Goal: Check status: Check status

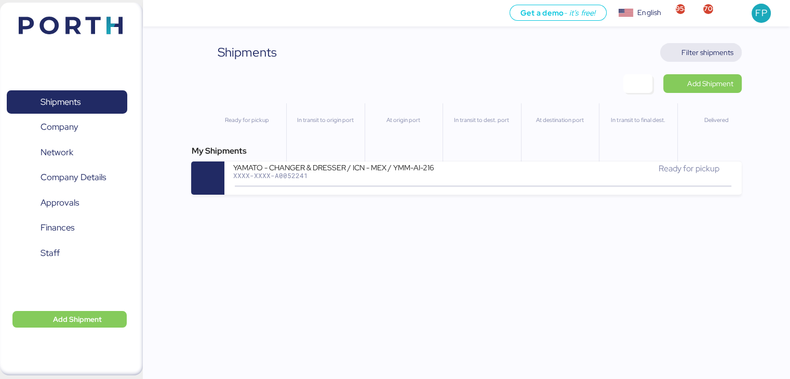
click at [681, 52] on span "Filter shipments" at bounding box center [707, 52] width 52 height 12
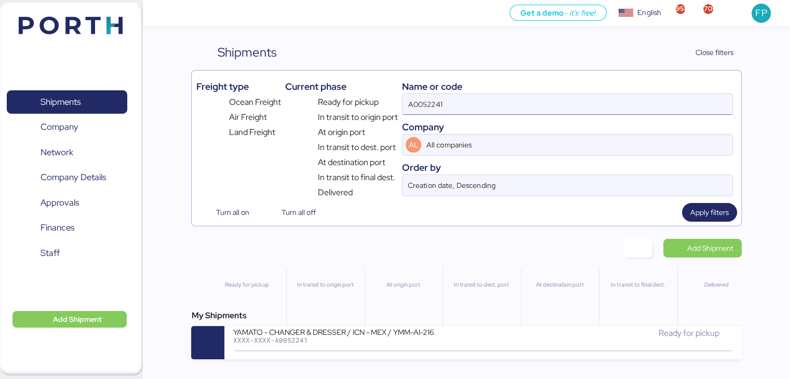
click at [431, 109] on input "A0052241" at bounding box center [567, 104] width 329 height 21
paste input "O0052085"
type input "O0052085"
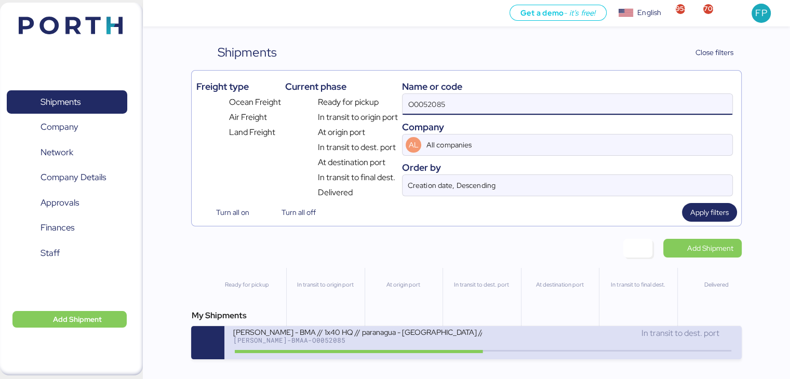
click at [386, 336] on div "[PERSON_NAME] - BMA // 1x40 HQ // paranagua - [GEOGRAPHIC_DATA] // MBL: PENDIEN…" at bounding box center [357, 331] width 249 height 9
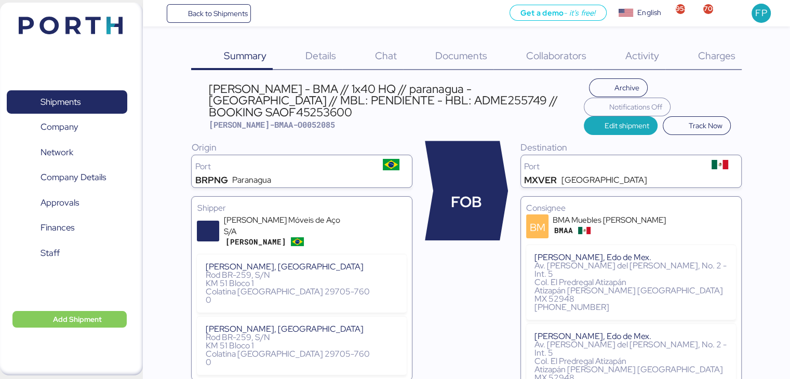
click at [703, 51] on span "Charges" at bounding box center [716, 56] width 37 height 14
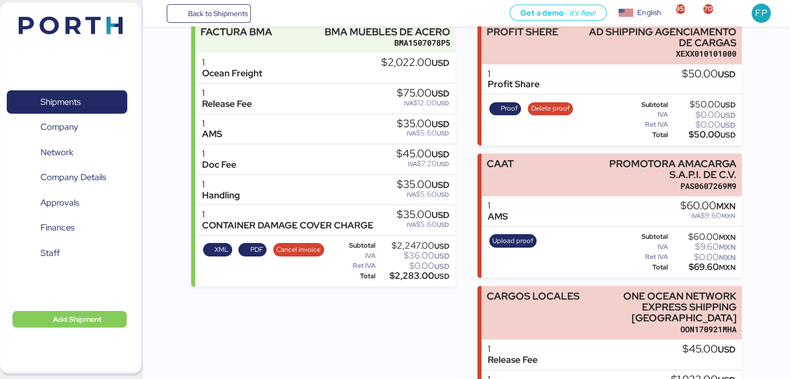
scroll to position [1, 0]
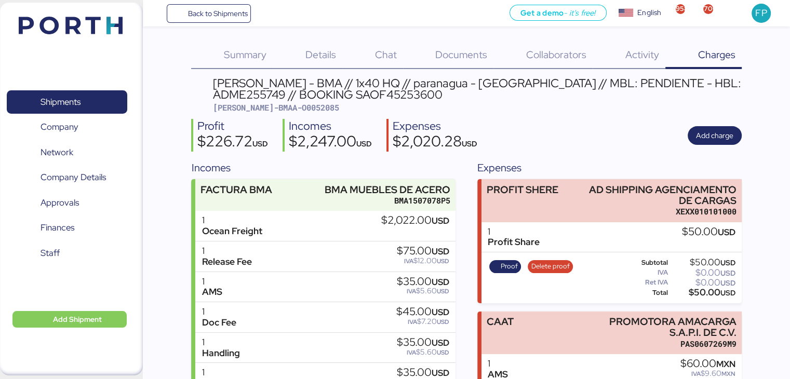
click at [287, 111] on span "[PERSON_NAME]-BMAA-O0052085" at bounding box center [276, 107] width 126 height 10
copy span "O0052085"
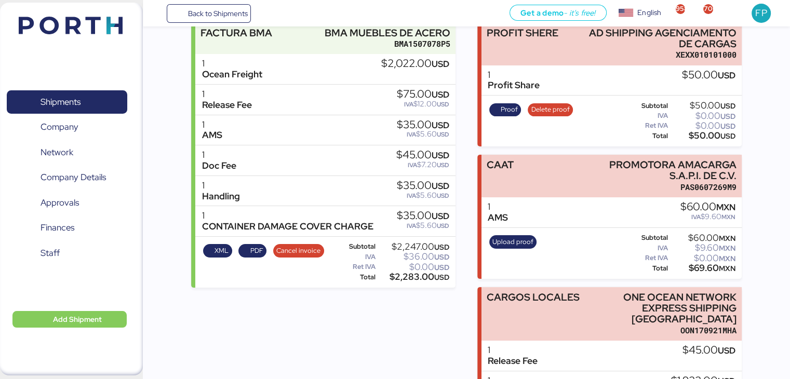
scroll to position [190, 0]
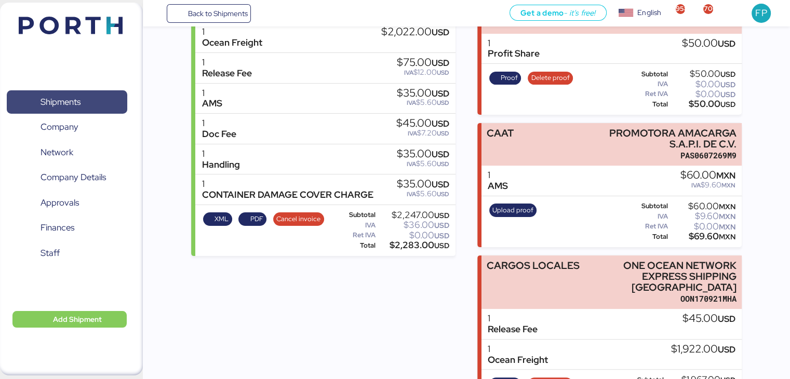
click at [84, 103] on span "Shipments" at bounding box center [67, 102] width 112 height 15
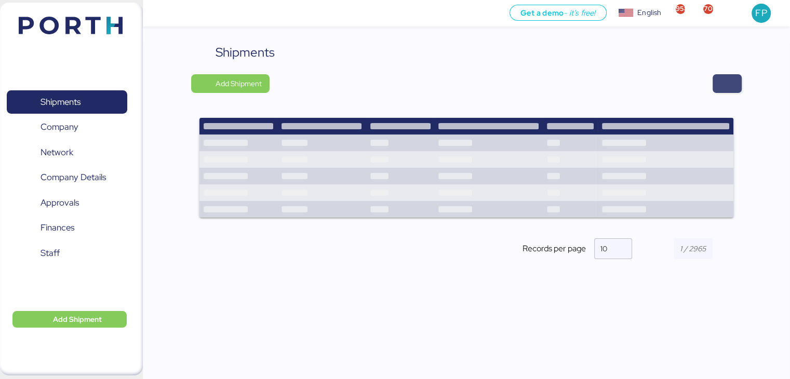
click at [724, 92] on span "button" at bounding box center [727, 83] width 29 height 19
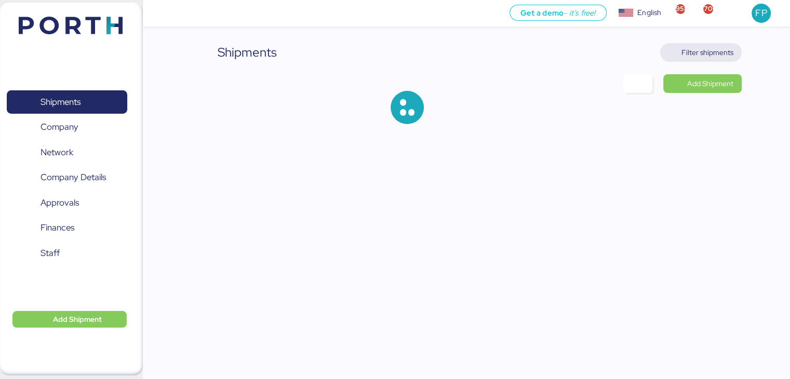
click at [687, 51] on span "Filter shipments" at bounding box center [707, 52] width 52 height 12
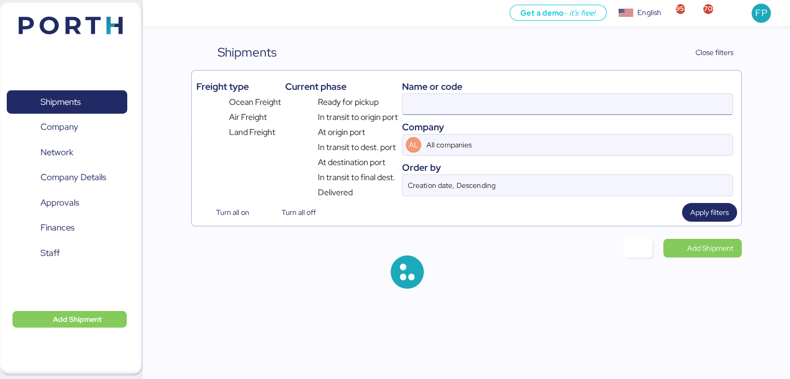
click at [420, 99] on input at bounding box center [567, 104] width 329 height 21
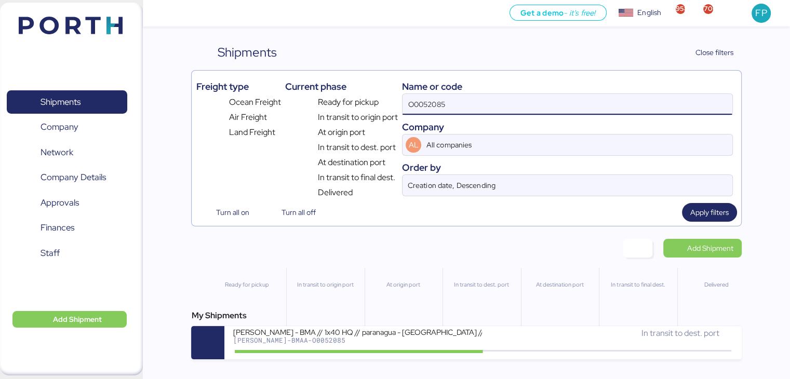
click at [416, 107] on input "O0052085" at bounding box center [567, 104] width 329 height 21
paste input "211"
type input "O0052211"
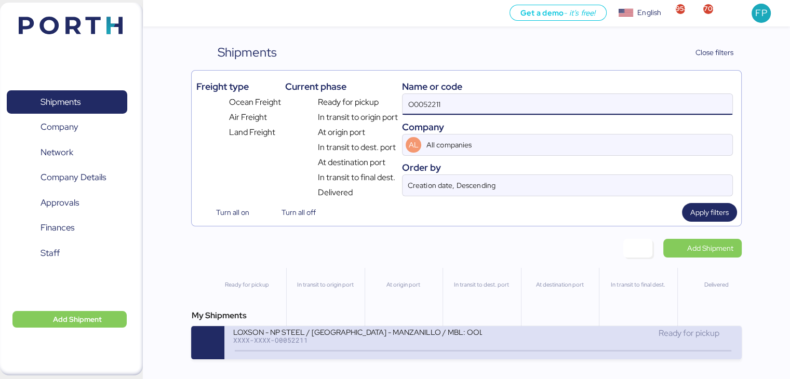
click at [380, 341] on div "XXXX-XXXX-O0052211" at bounding box center [357, 340] width 249 height 7
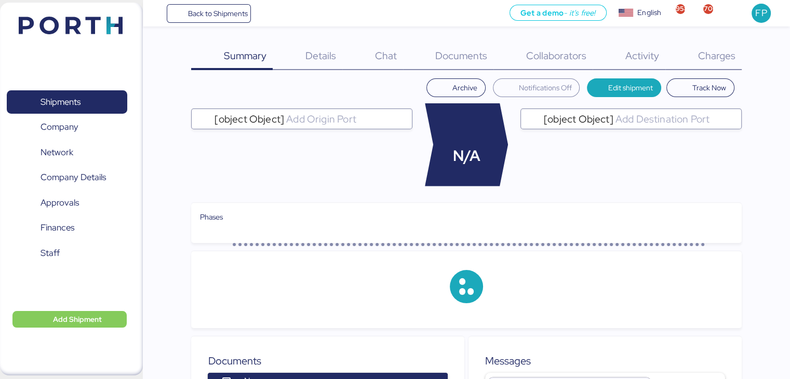
click at [739, 63] on div "Charges 0" at bounding box center [703, 56] width 76 height 27
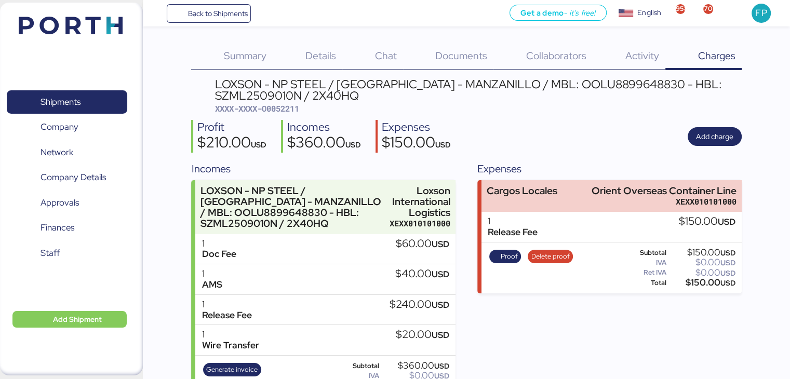
scroll to position [35, 0]
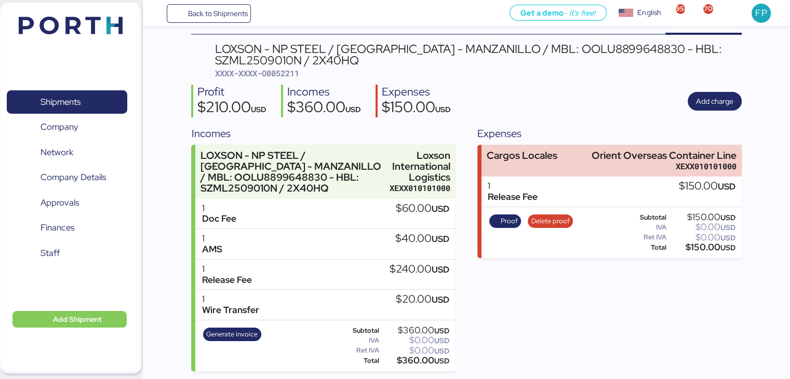
click at [281, 72] on span "XXXX-XXXX-O0052211" at bounding box center [257, 73] width 84 height 10
copy span "O0052211"
drag, startPoint x: 586, startPoint y: 154, endPoint x: 755, endPoint y: 155, distance: 168.8
click at [755, 155] on div "Summary 0 Details 0 Chat 0 Documents 0 Collaborators 0 Activity 0 Charges 0 LOX…" at bounding box center [395, 168] width 790 height 407
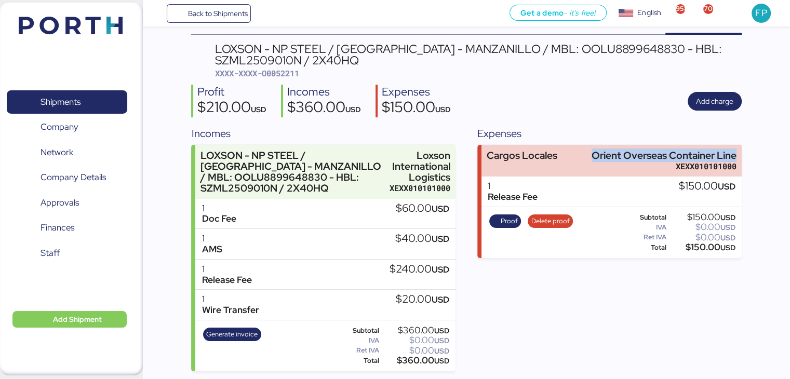
copy div "Orient Overseas Container Line"
click at [697, 253] on div "Proof Delete proof Subtotal $150.00 USD IVA $0.00 USD Ret IVA $0.00 USD Total $…" at bounding box center [612, 232] width 260 height 51
copy div "150.00"
click at [507, 215] on span "Proof" at bounding box center [505, 222] width 32 height 14
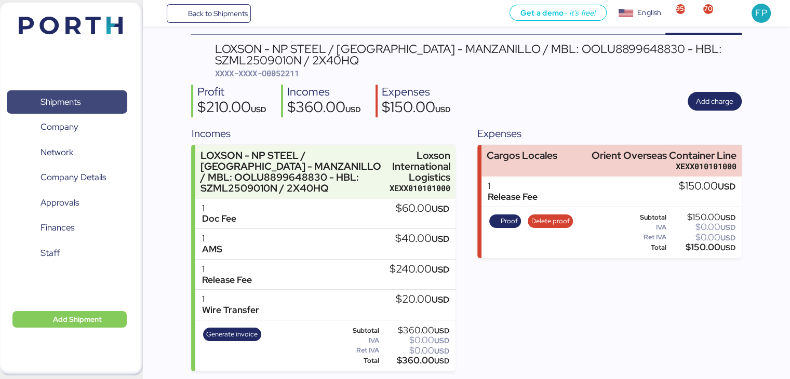
click at [74, 95] on span "Shipments" at bounding box center [67, 102] width 112 height 15
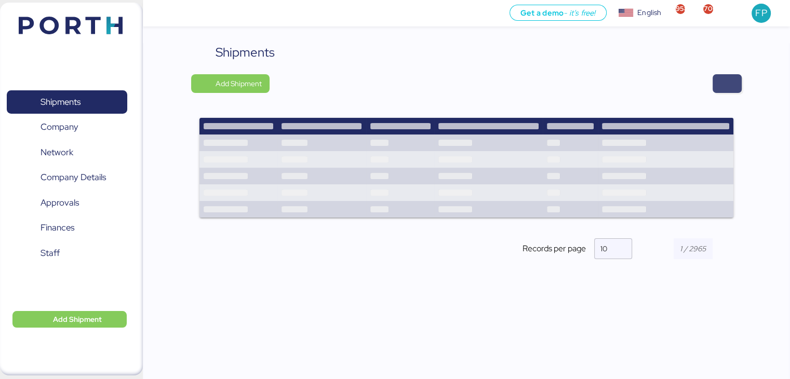
click at [727, 78] on span "button" at bounding box center [727, 83] width 12 height 15
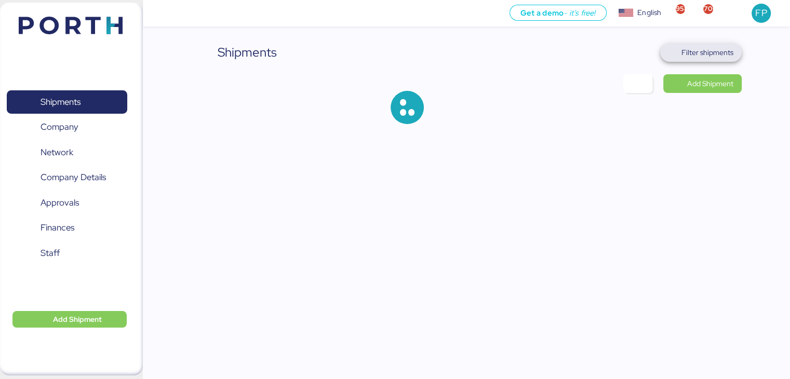
click at [694, 48] on span "Filter shipments" at bounding box center [707, 52] width 52 height 12
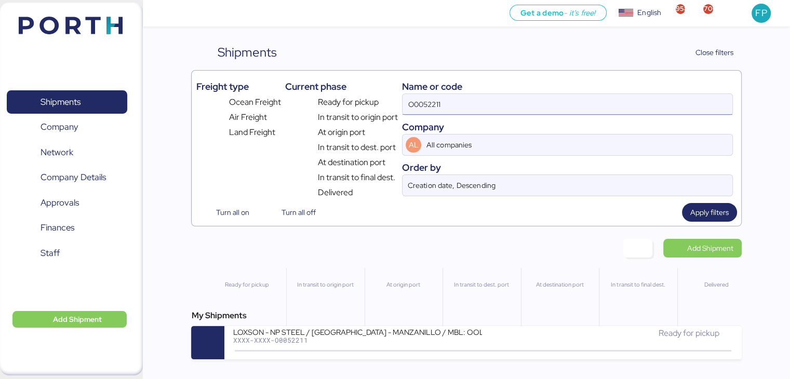
click at [415, 99] on input "O0052211" at bounding box center [567, 104] width 329 height 21
paste input "9"
type input "O0052219"
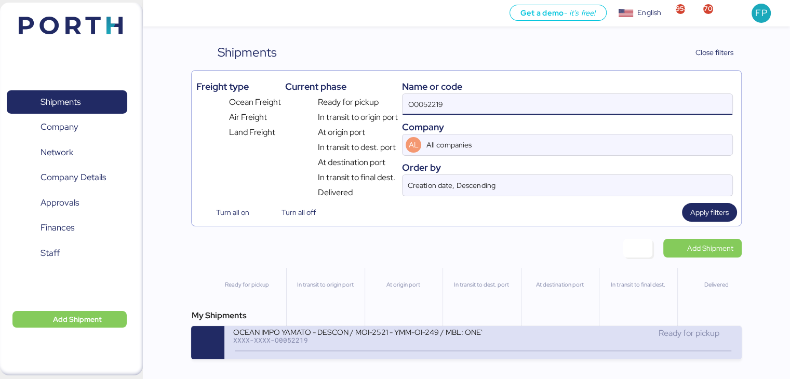
click at [372, 342] on div "XXXX-XXXX-O0052219" at bounding box center [357, 340] width 249 height 7
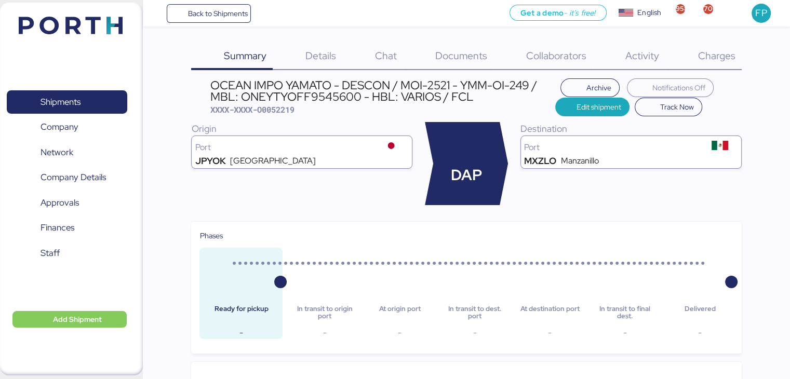
click at [720, 62] on div "Charges 0" at bounding box center [703, 56] width 76 height 27
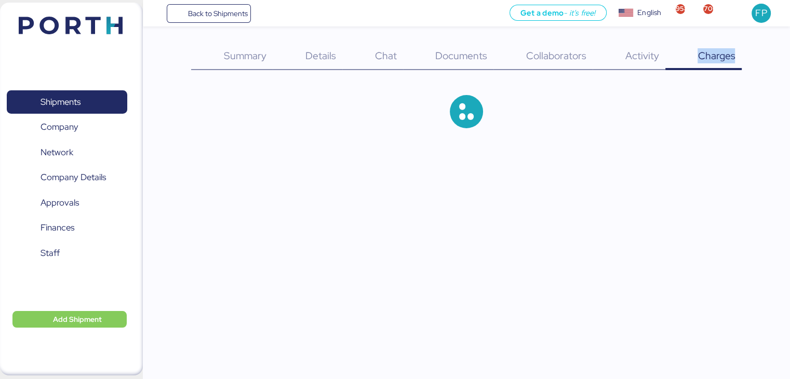
click at [720, 62] on div "Charges 0" at bounding box center [703, 56] width 76 height 27
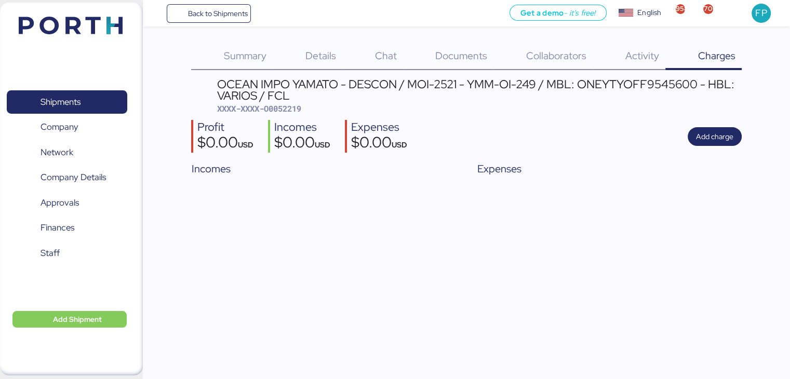
click at [283, 114] on div "OCEAN IMPO YAMATO - DESCON / MOI-2521 - YMM-OI-249 / MBL: ONEYTYOFF9545600 - HB…" at bounding box center [466, 129] width 550 height 102
click at [290, 111] on span "XXXX-XXXX-O0052219" at bounding box center [259, 108] width 84 height 10
copy span "O0052219"
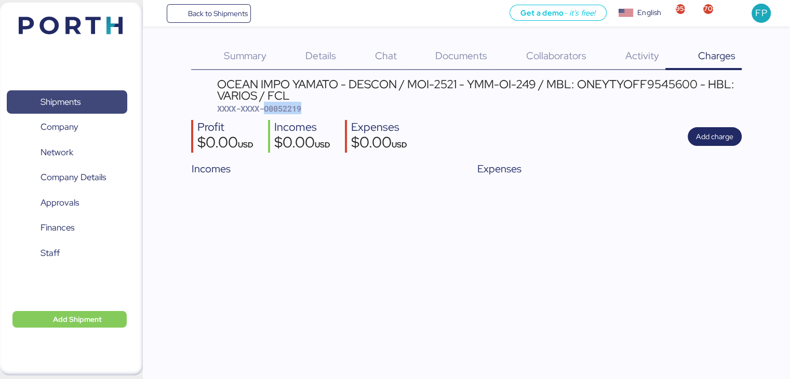
click at [89, 97] on span "Shipments" at bounding box center [67, 102] width 112 height 15
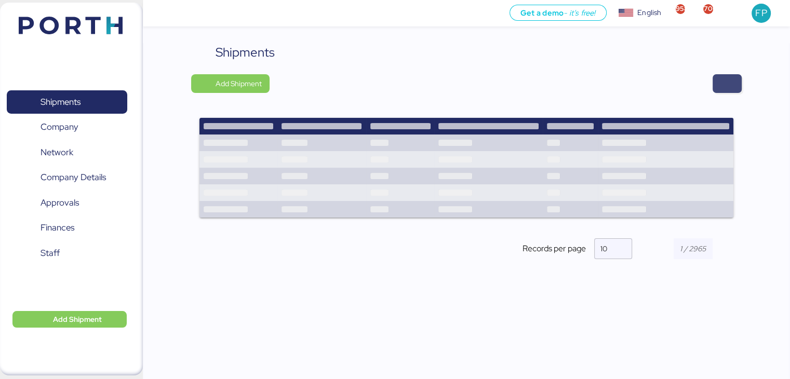
click at [716, 85] on span "button" at bounding box center [727, 83] width 29 height 19
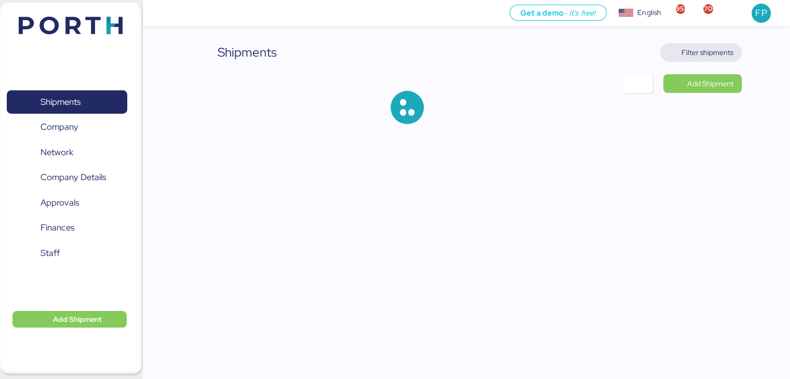
click at [689, 52] on span "Filter shipments" at bounding box center [707, 52] width 52 height 12
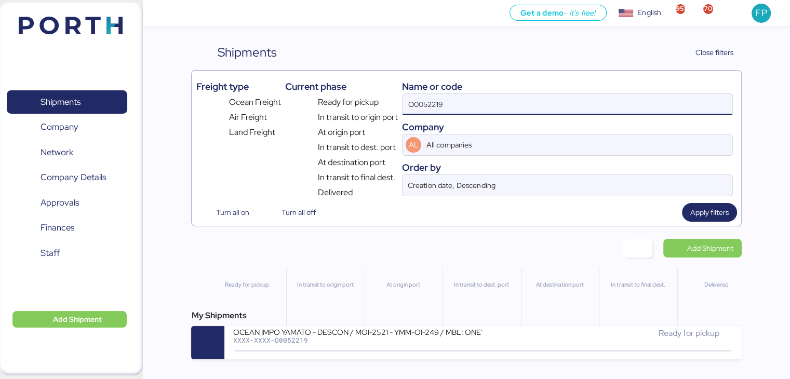
click at [443, 114] on input "O0052219" at bounding box center [567, 104] width 329 height 21
paste input "097"
type input "O0052097"
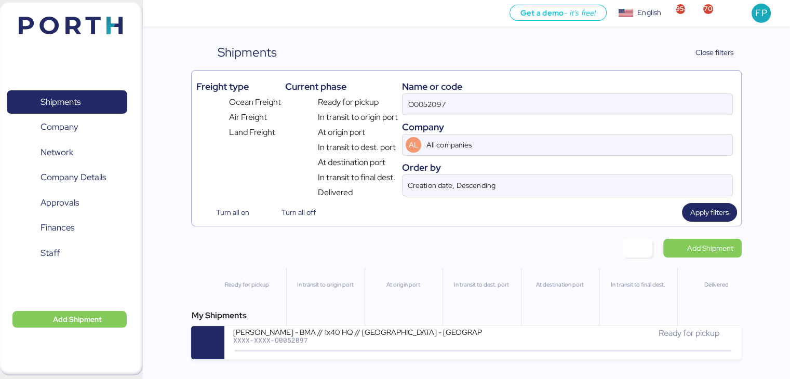
click at [317, 362] on div "Get a demo - it’s free! Get a demo English Inglés English 958 706 FP Shipments …" at bounding box center [395, 189] width 790 height 379
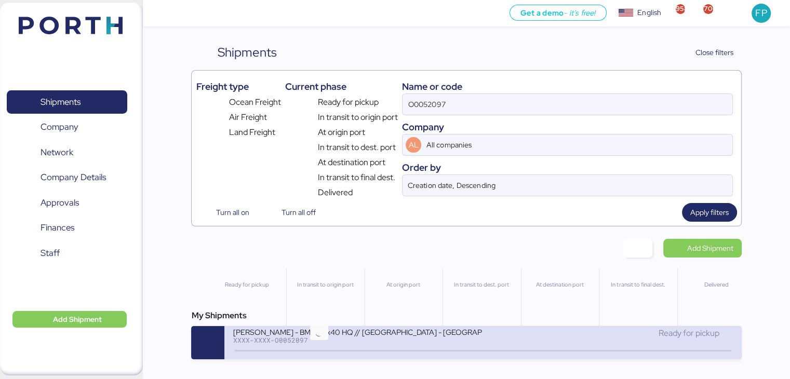
click at [335, 353] on icon at bounding box center [319, 350] width 50 height 11
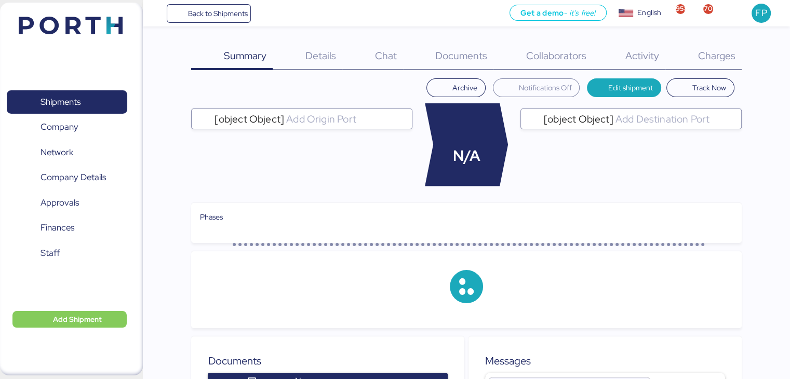
click at [720, 52] on span "Charges" at bounding box center [716, 56] width 37 height 14
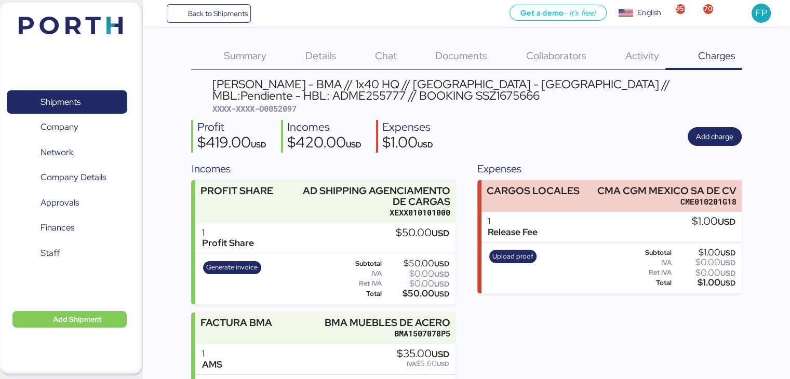
click at [285, 113] on span "XXXX-XXXX-O0052097" at bounding box center [254, 108] width 84 height 10
copy span "O0052097"
click at [96, 105] on span "Shipments" at bounding box center [67, 102] width 112 height 15
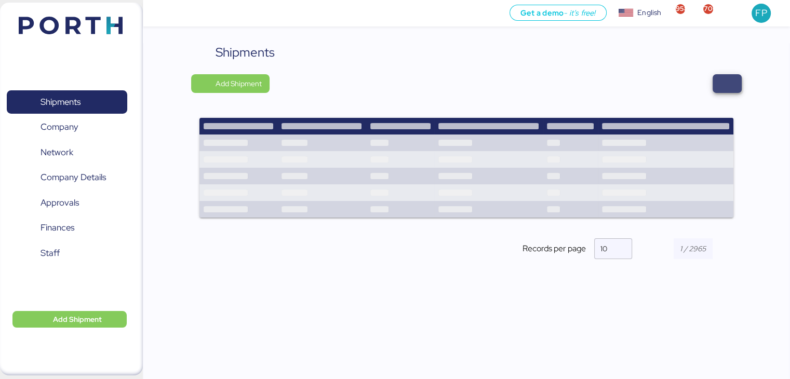
click at [727, 82] on span "button" at bounding box center [727, 83] width 12 height 15
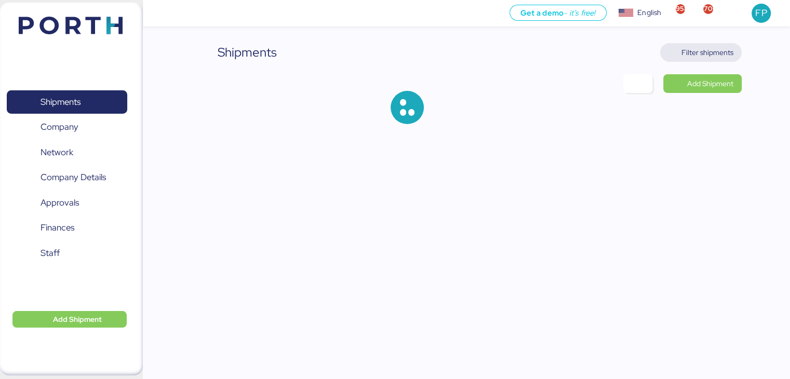
click at [681, 49] on span "Filter shipments" at bounding box center [701, 52] width 65 height 15
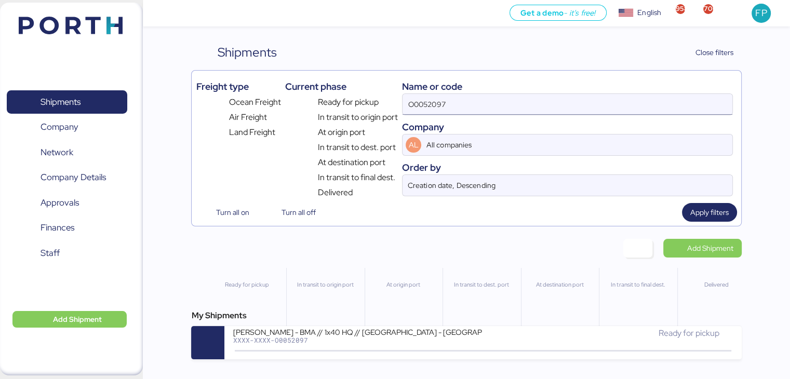
click at [409, 108] on input "O0052097" at bounding box center [567, 104] width 329 height 21
paste input "70"
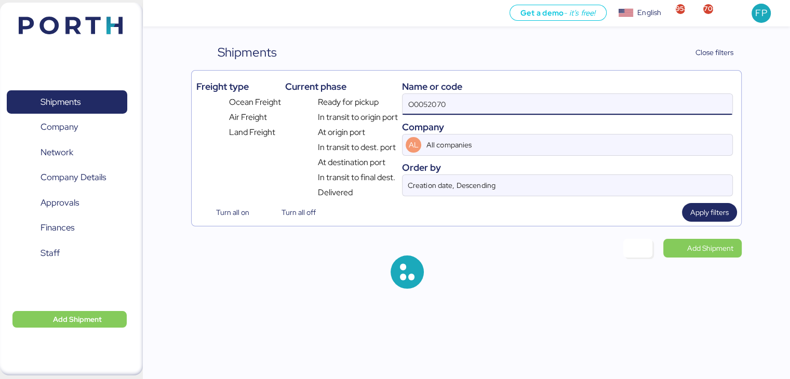
type input "O0052070"
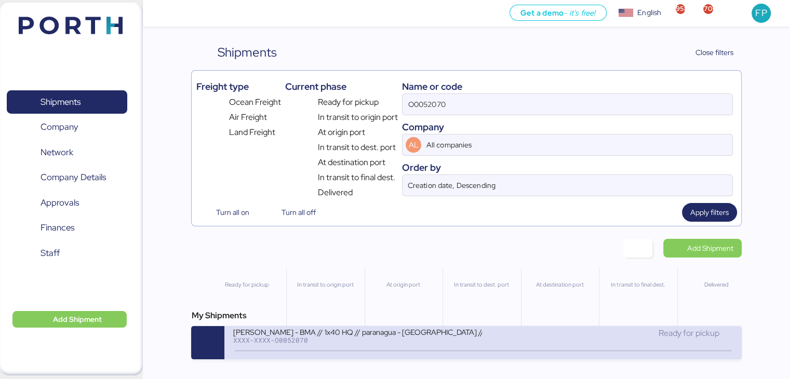
click at [390, 340] on div "XXXX-XXXX-O0052070" at bounding box center [357, 340] width 249 height 7
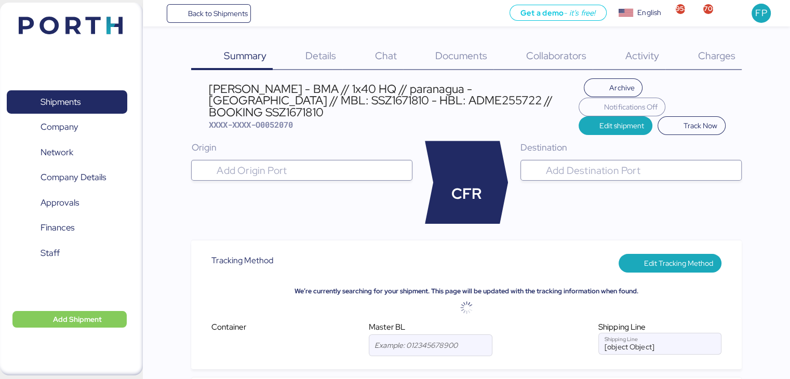
click at [723, 69] on div "Charges 0" at bounding box center [703, 56] width 76 height 27
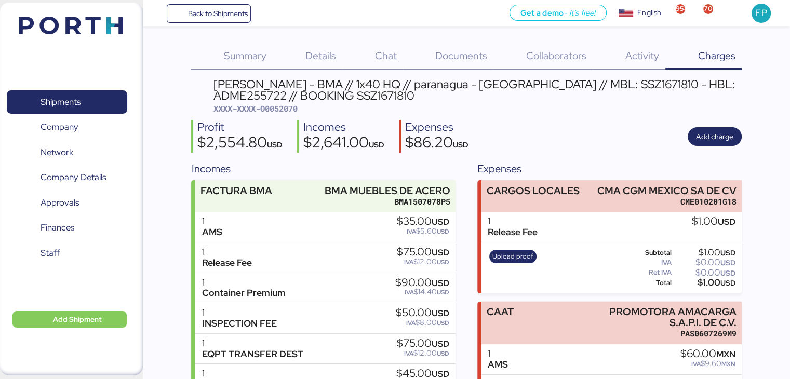
click at [293, 113] on span "XXXX-XXXX-O0052070" at bounding box center [255, 108] width 84 height 10
copy span "O0052070"
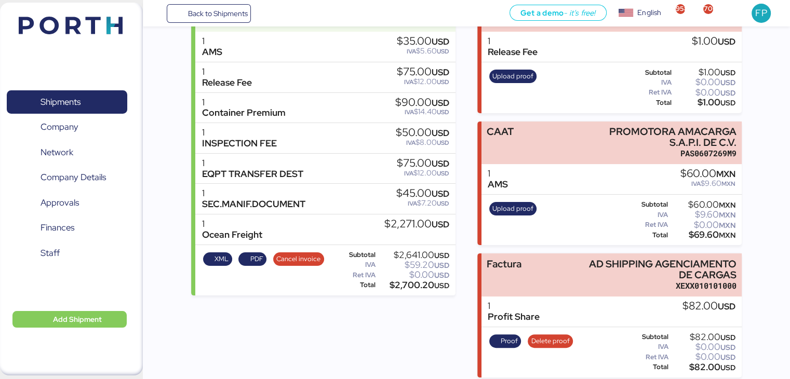
scroll to position [185, 0]
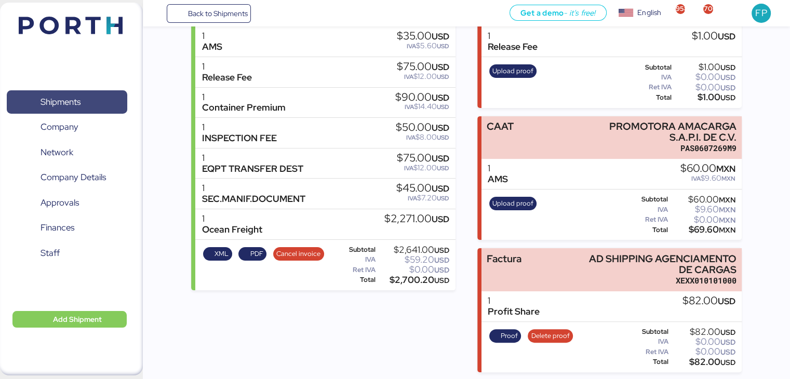
click at [69, 100] on span "Shipments" at bounding box center [61, 102] width 40 height 15
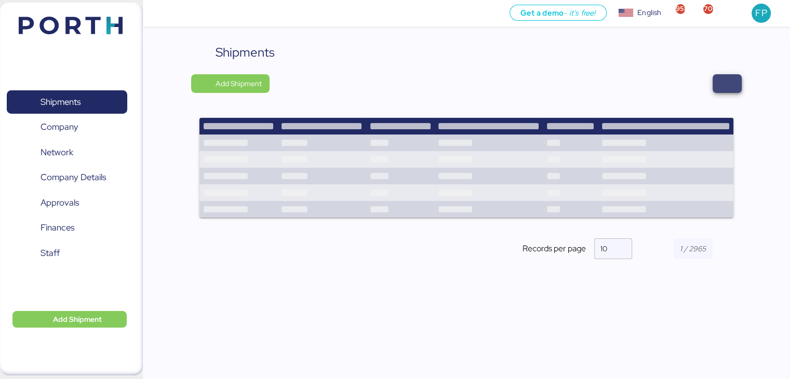
click at [715, 83] on span "button" at bounding box center [727, 83] width 29 height 19
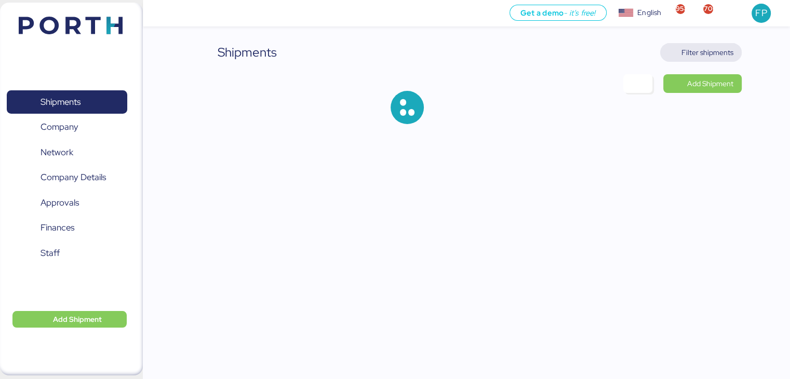
click at [700, 58] on span "Filter shipments" at bounding box center [707, 52] width 52 height 12
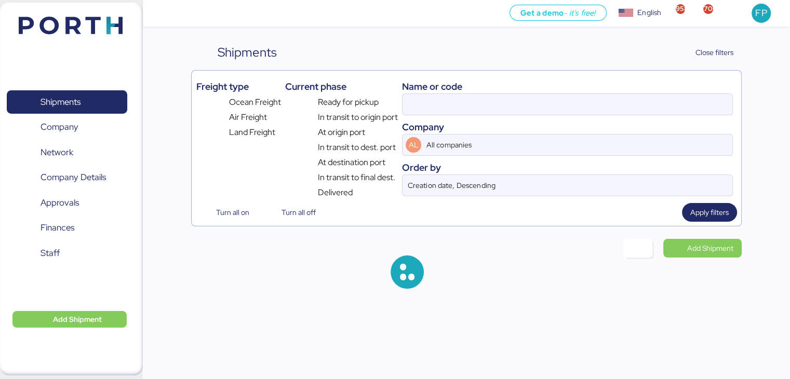
click at [405, 90] on div "Name or code" at bounding box center [567, 86] width 330 height 14
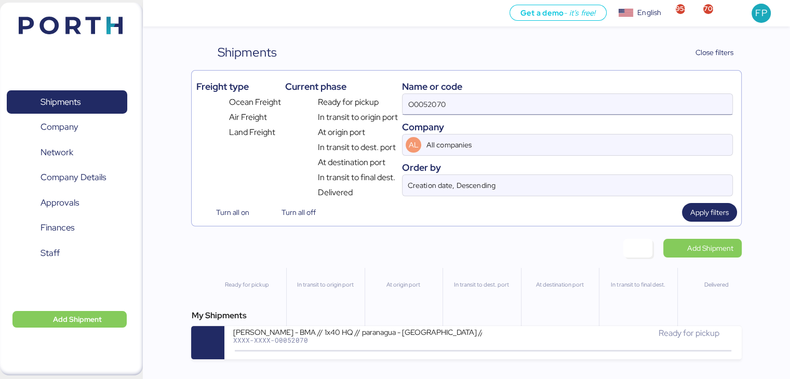
click at [419, 103] on input "O0052070" at bounding box center [567, 104] width 329 height 21
paste input "102"
type input "O0052102"
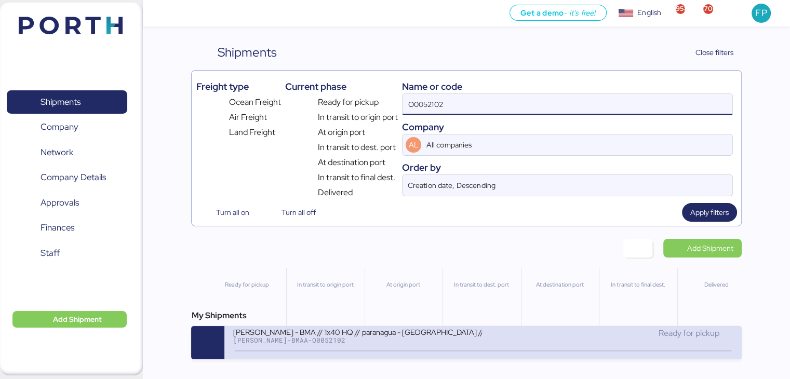
click at [369, 336] on div "[PERSON_NAME] - BMA // 1x40 HQ // paranagua - [GEOGRAPHIC_DATA] // MBL: PENDIEN…" at bounding box center [357, 331] width 249 height 9
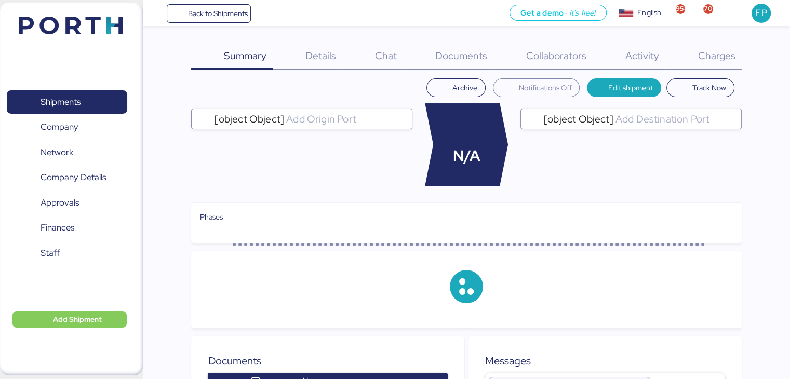
click at [721, 55] on span "Charges" at bounding box center [716, 56] width 37 height 14
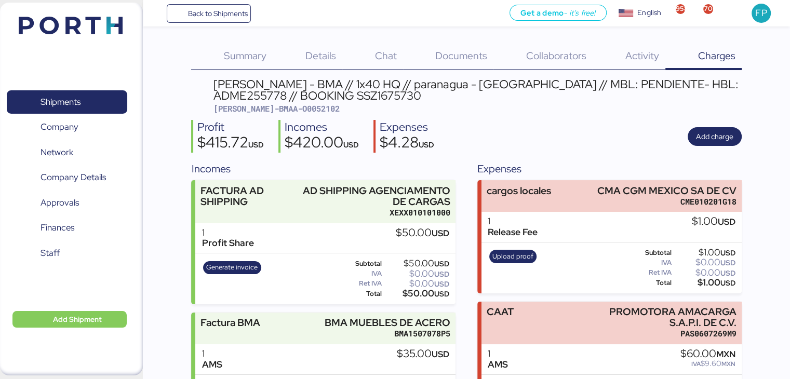
click at [291, 112] on span "[PERSON_NAME]-BMAA-O0052102" at bounding box center [276, 108] width 126 height 10
copy span "O0052102"
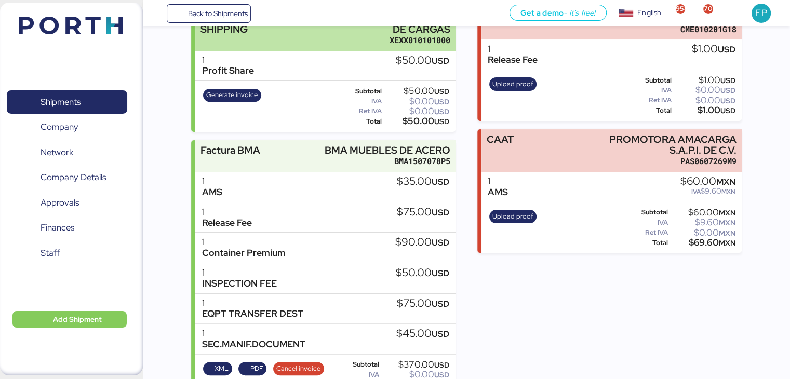
scroll to position [187, 0]
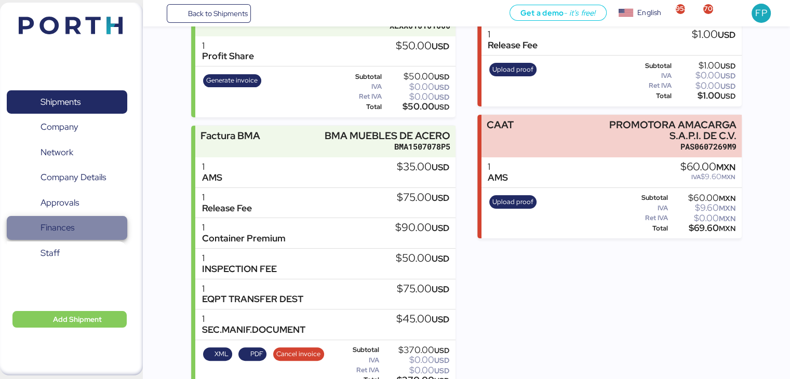
click at [71, 223] on span "Finances" at bounding box center [58, 227] width 34 height 15
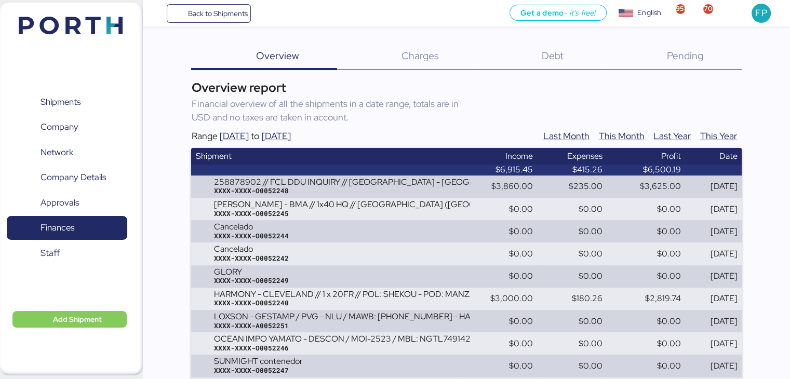
click at [559, 63] on div "Debt 0" at bounding box center [539, 56] width 125 height 27
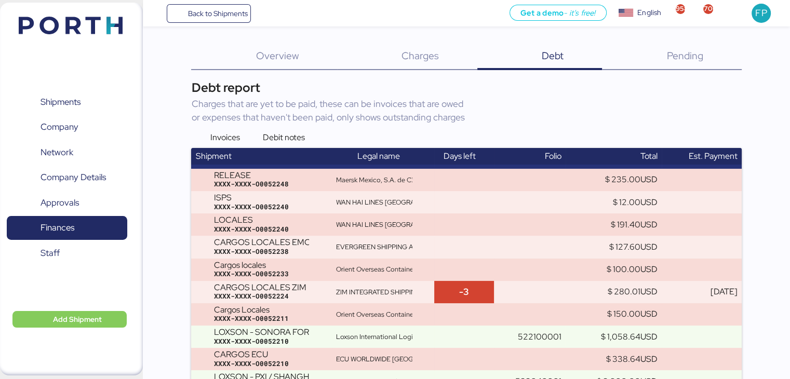
scroll to position [3805, 0]
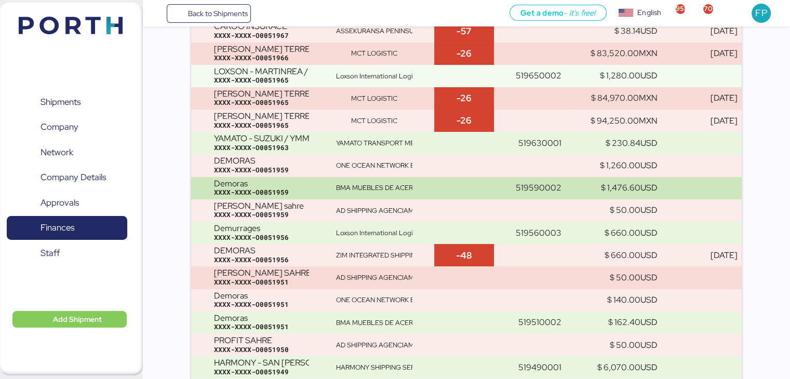
click at [458, 188] on td at bounding box center [464, 188] width 60 height 22
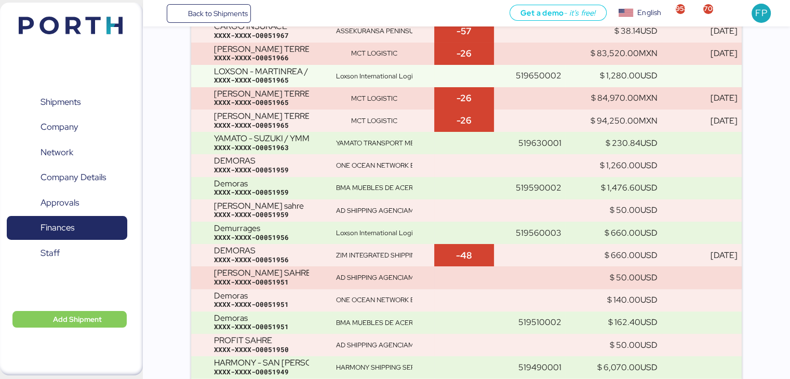
scroll to position [1830, 0]
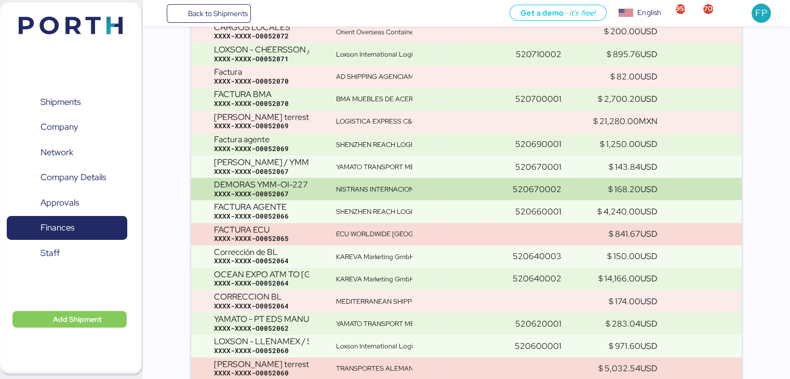
click at [487, 190] on td at bounding box center [464, 189] width 60 height 22
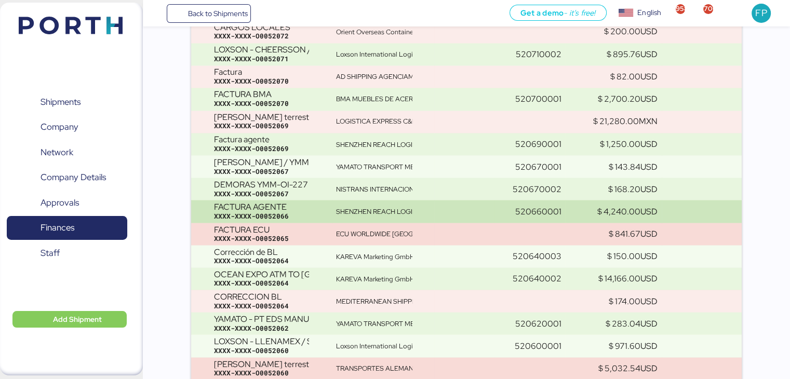
scroll to position [1941, 0]
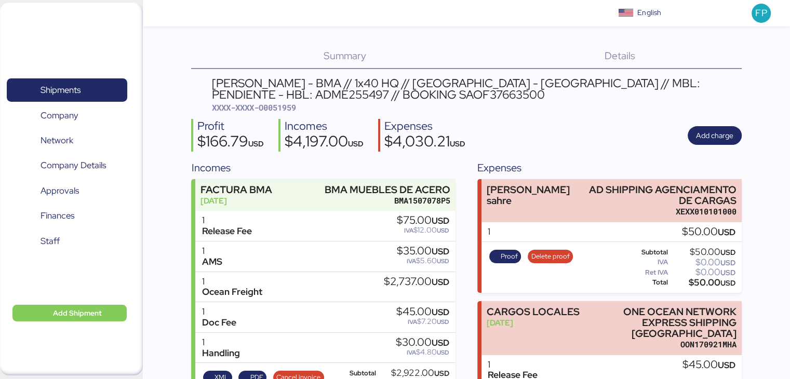
click at [287, 105] on span "XXXX-XXXX-O0051959" at bounding box center [254, 107] width 84 height 10
copy span "O0051959"
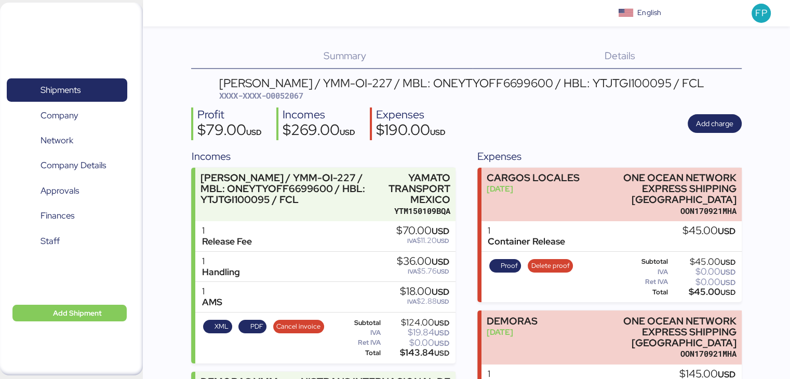
click at [294, 97] on span "XXXX-XXXX-O0052067" at bounding box center [261, 95] width 84 height 10
copy span "O0052067"
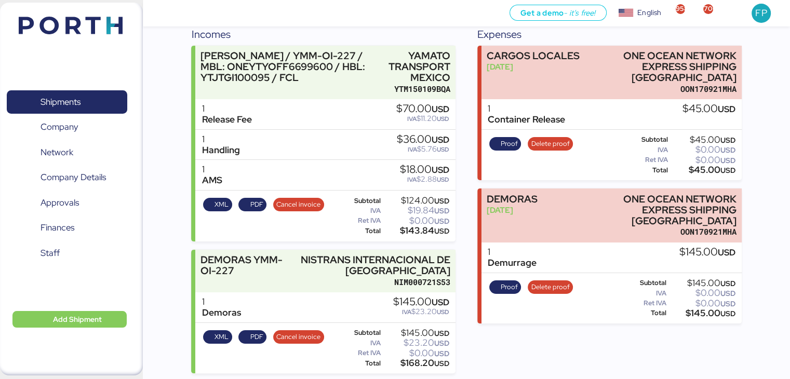
scroll to position [125, 0]
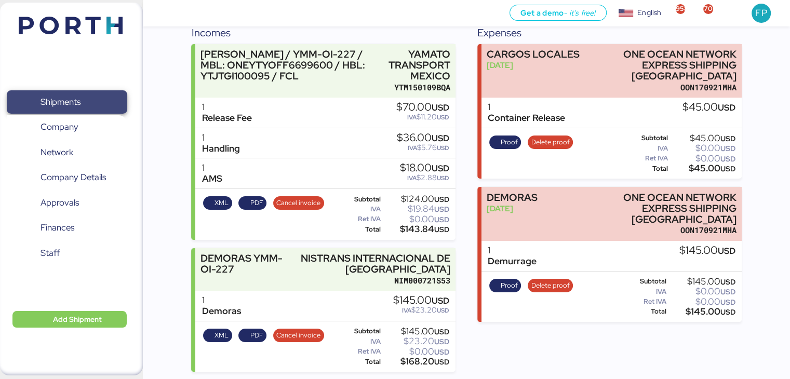
click at [71, 101] on span "Shipments" at bounding box center [61, 102] width 40 height 15
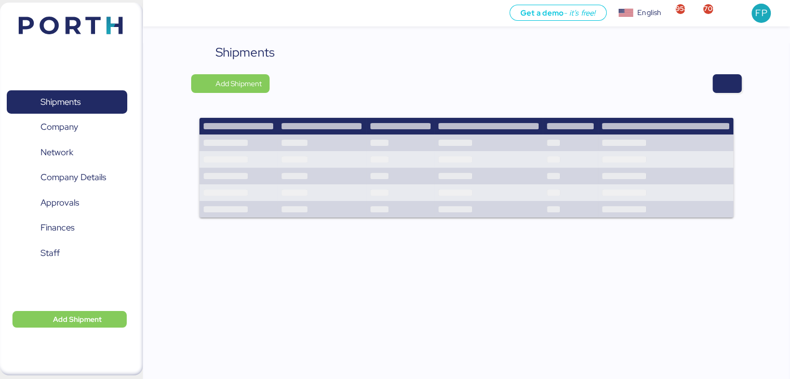
click at [722, 73] on div "Shipments Add Shipment" at bounding box center [466, 137] width 550 height 188
click at [726, 77] on span "button" at bounding box center [727, 83] width 12 height 15
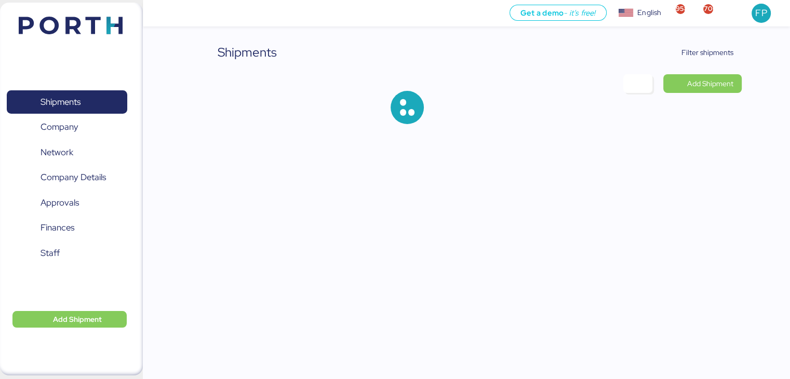
click at [690, 64] on div "Shipments Filter shipments Add Shipment" at bounding box center [466, 92] width 550 height 98
click at [684, 56] on span "Filter shipments" at bounding box center [707, 52] width 52 height 12
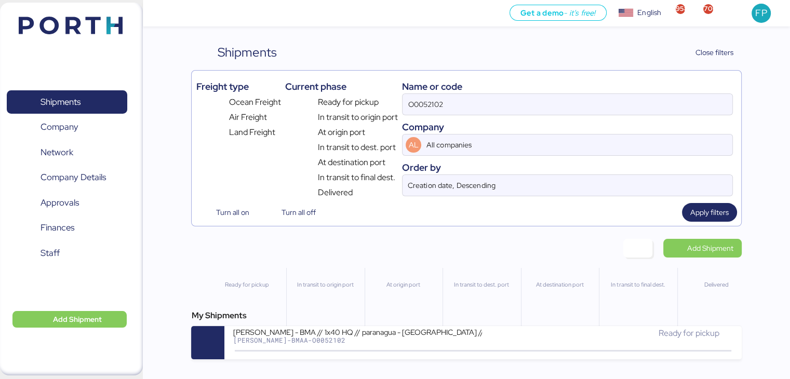
click at [434, 90] on div "Name or code" at bounding box center [567, 86] width 330 height 14
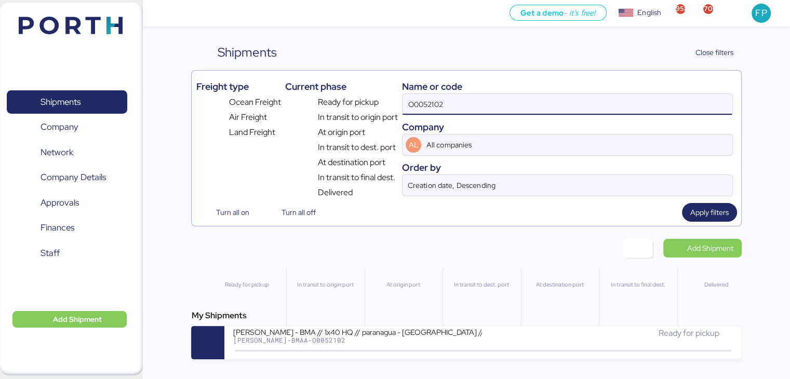
click at [434, 101] on input "O0052102" at bounding box center [567, 104] width 329 height 21
paste input "74"
type input "O0052174"
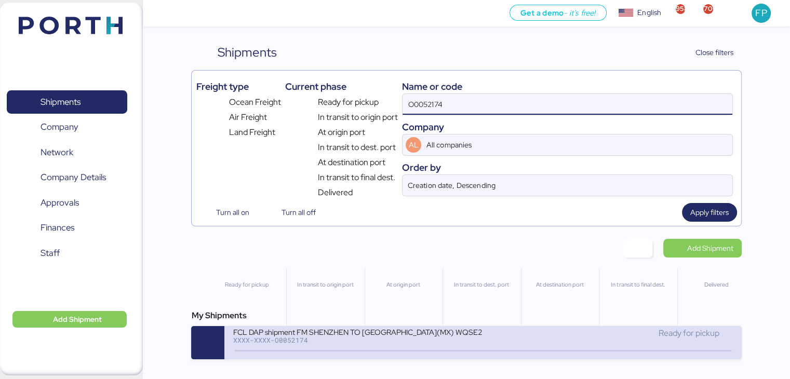
click at [330, 333] on div "FCL DAP shipment FM SHENZHEN TO MANZANILLO(MX) WQSE2508X53" at bounding box center [357, 331] width 249 height 9
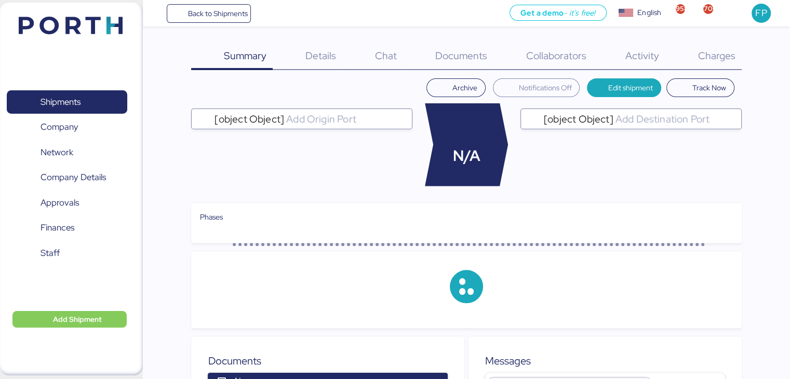
click at [727, 63] on div "Charges 0" at bounding box center [703, 56] width 76 height 27
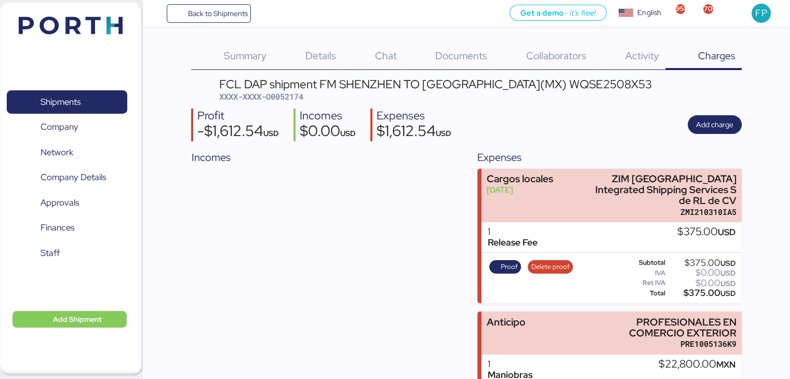
click at [285, 96] on span "XXXX-XXXX-O0052174" at bounding box center [261, 96] width 84 height 10
copy span "O0052174"
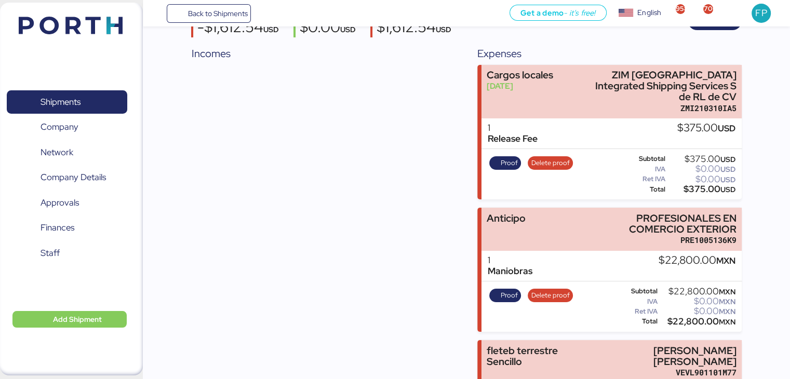
scroll to position [242, 0]
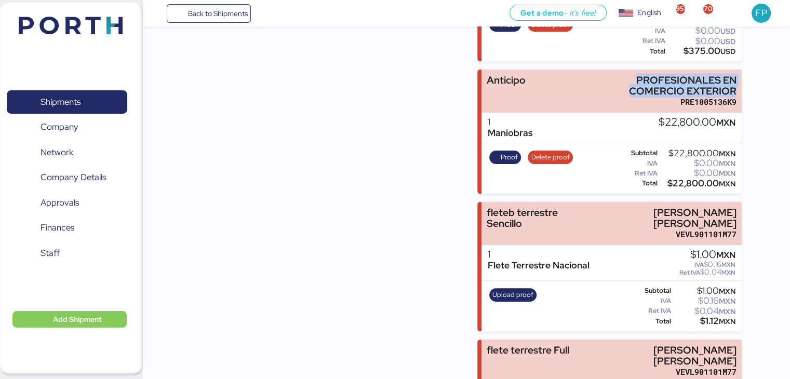
drag, startPoint x: 637, startPoint y: 63, endPoint x: 752, endPoint y: 81, distance: 116.7
click at [752, 81] on div "Summary 0 Details 0 Chat 0 Documents 0 Collaborators 0 Activity 0 Charges 0 FCL…" at bounding box center [395, 114] width 790 height 712
copy div "PROFESIONALES EN COMERCIO EXTERIOR"
click at [684, 180] on div "$22,800.00 MXN" at bounding box center [698, 184] width 76 height 8
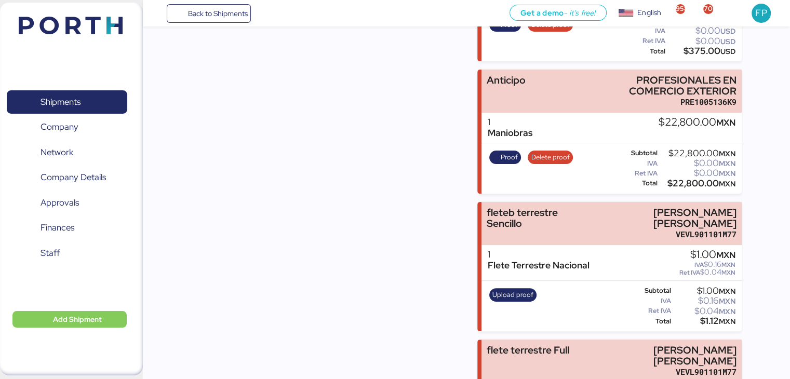
copy div "22,800.00"
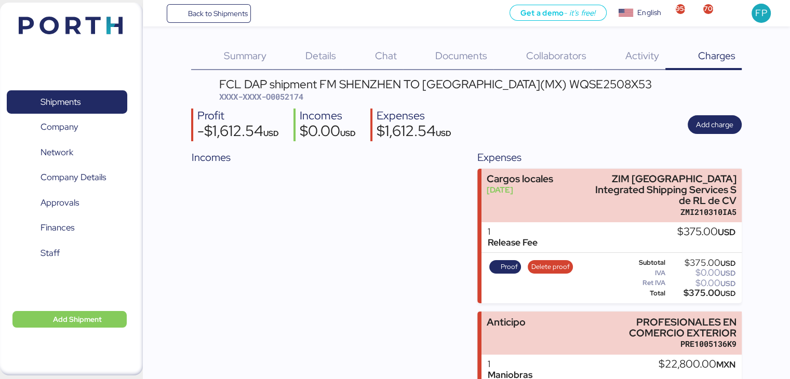
click at [295, 98] on span "XXXX-XXXX-O0052174" at bounding box center [261, 96] width 84 height 10
copy span "O0052174"
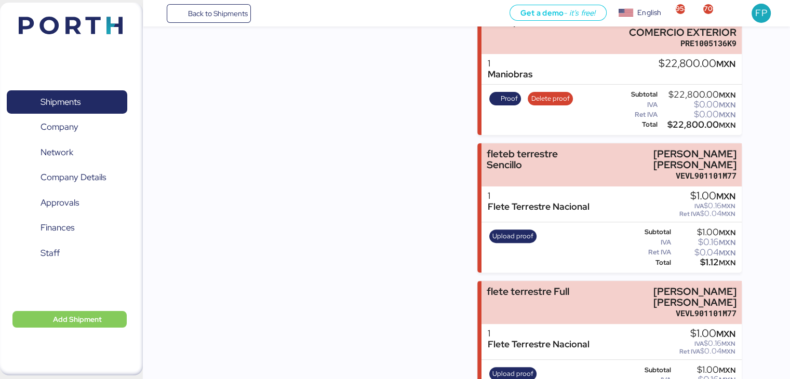
scroll to position [249, 0]
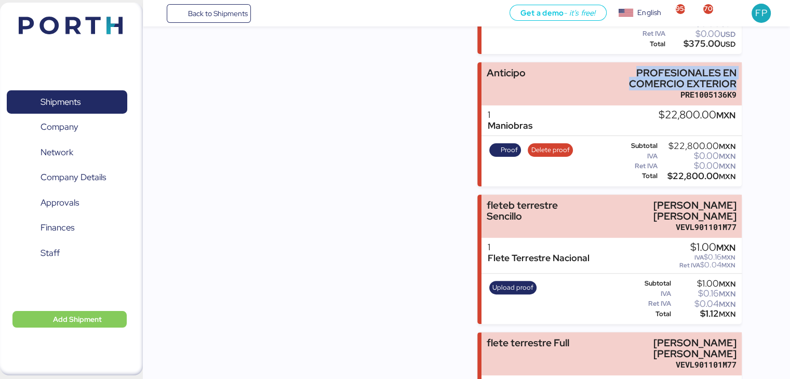
drag, startPoint x: 633, startPoint y: 58, endPoint x: 748, endPoint y: 72, distance: 116.1
click at [748, 72] on div "Summary 0 Details 0 Chat 0 Documents 0 Collaborators 0 Activity 0 Charges 0 FCL…" at bounding box center [395, 107] width 790 height 712
copy div "PROFESIONALES EN COMERCIO EXTERIOR"
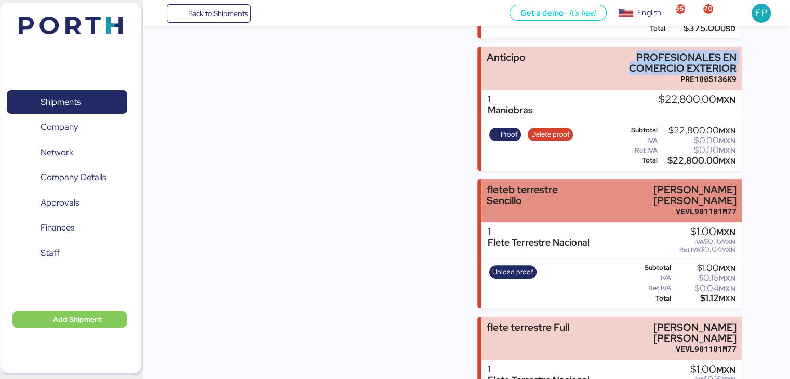
scroll to position [267, 0]
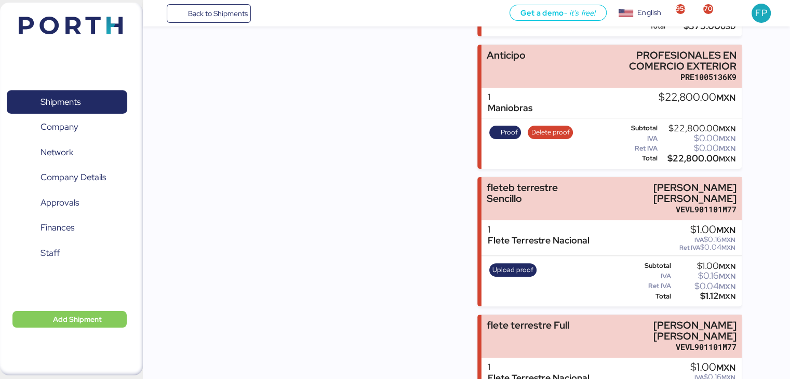
click at [679, 155] on div "$22,800.00 MXN" at bounding box center [698, 159] width 76 height 8
copy div "22,800.00"
